Goal: Task Accomplishment & Management: Use online tool/utility

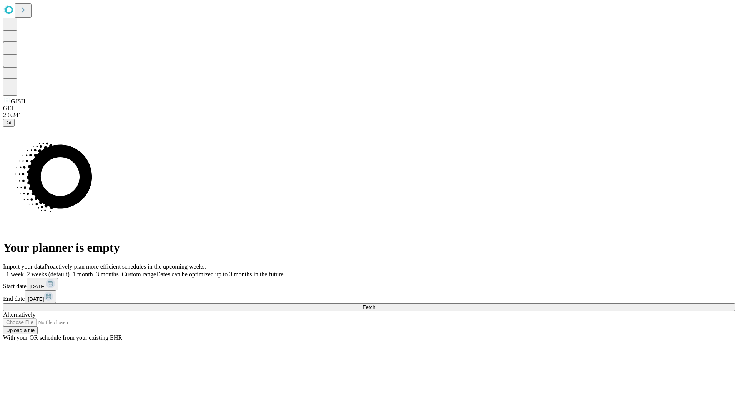
click at [375, 304] on span "Fetch" at bounding box center [368, 307] width 13 height 6
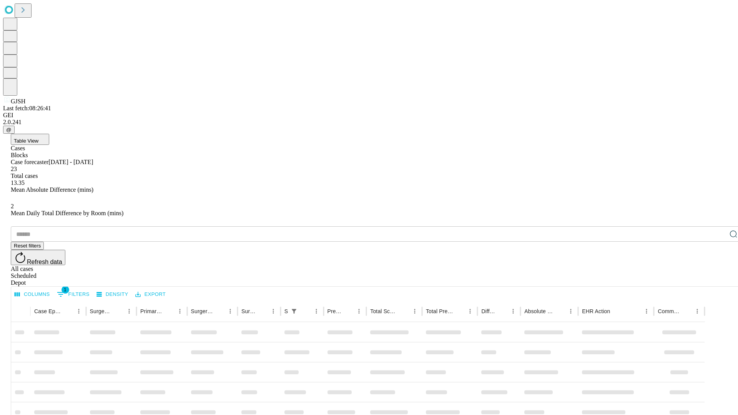
click at [718, 279] on div "Depot" at bounding box center [376, 282] width 731 height 7
